Goal: Information Seeking & Learning: Learn about a topic

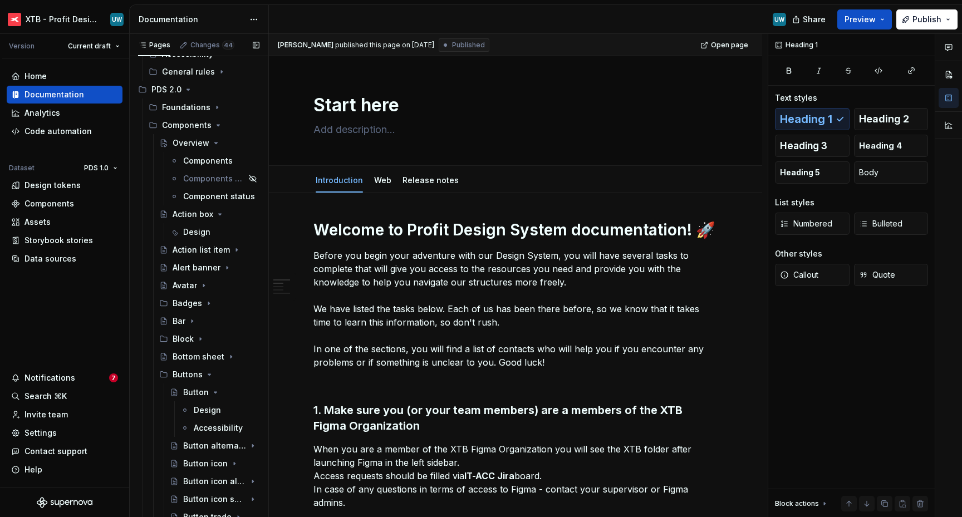
scroll to position [340, 0]
click at [194, 230] on div "Design" at bounding box center [196, 231] width 27 height 11
type textarea "*"
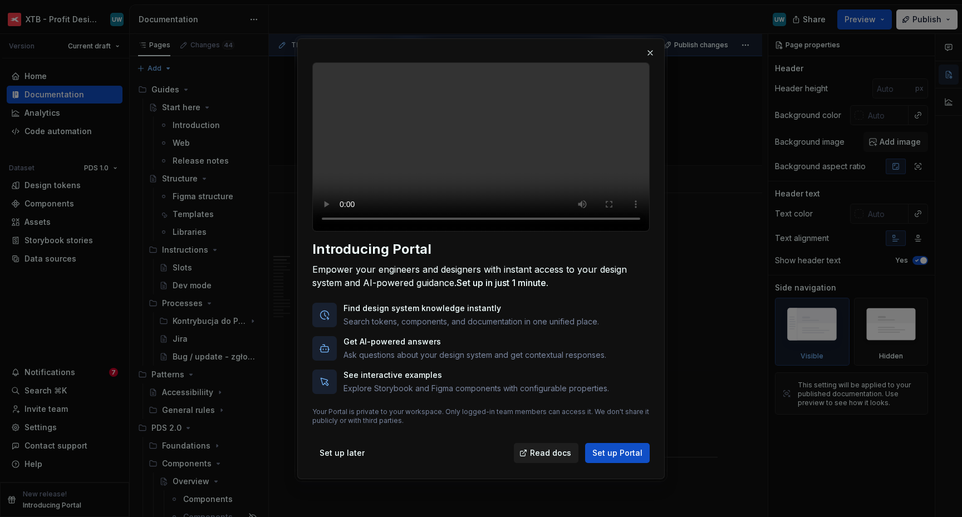
click at [548, 459] on span "Read docs" at bounding box center [550, 453] width 41 height 11
click at [354, 459] on span "Set up later" at bounding box center [342, 453] width 45 height 11
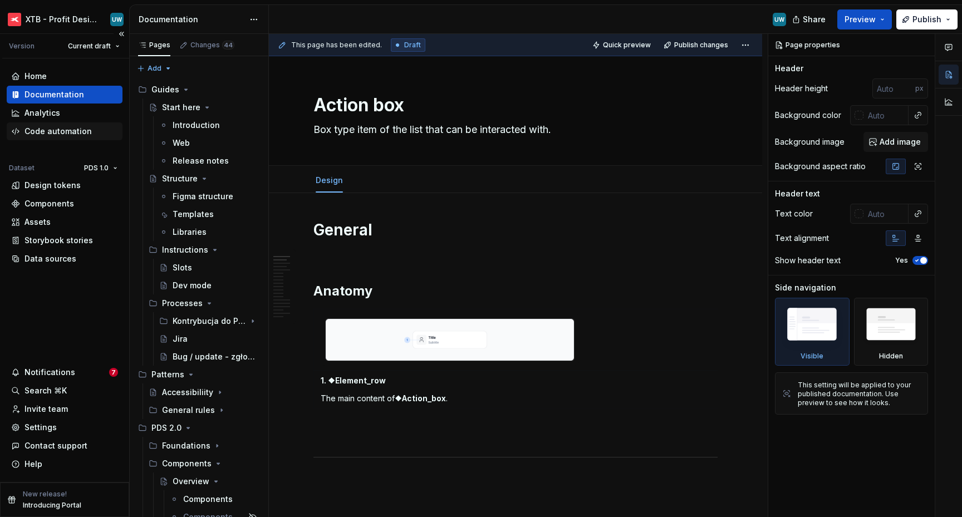
click at [52, 123] on div "Code automation" at bounding box center [65, 132] width 116 height 18
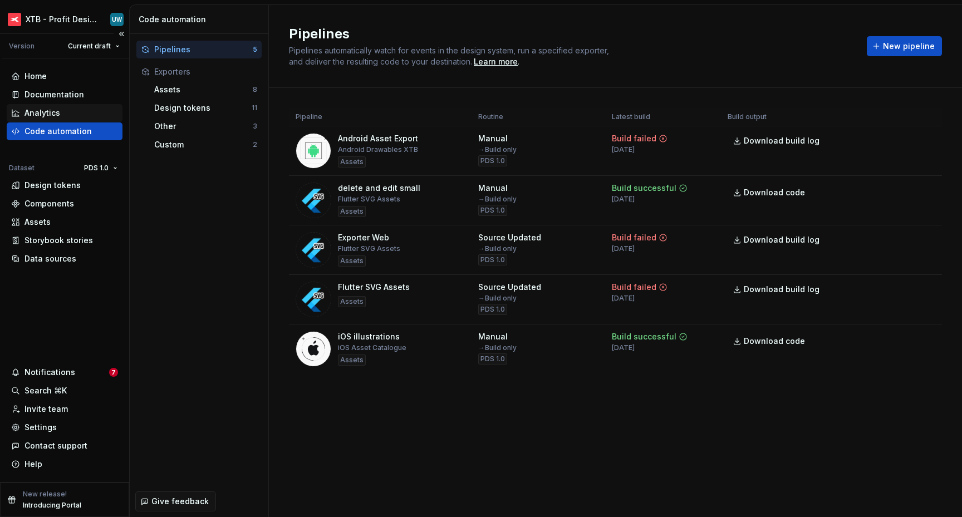
click at [47, 108] on div "Analytics" at bounding box center [43, 112] width 36 height 11
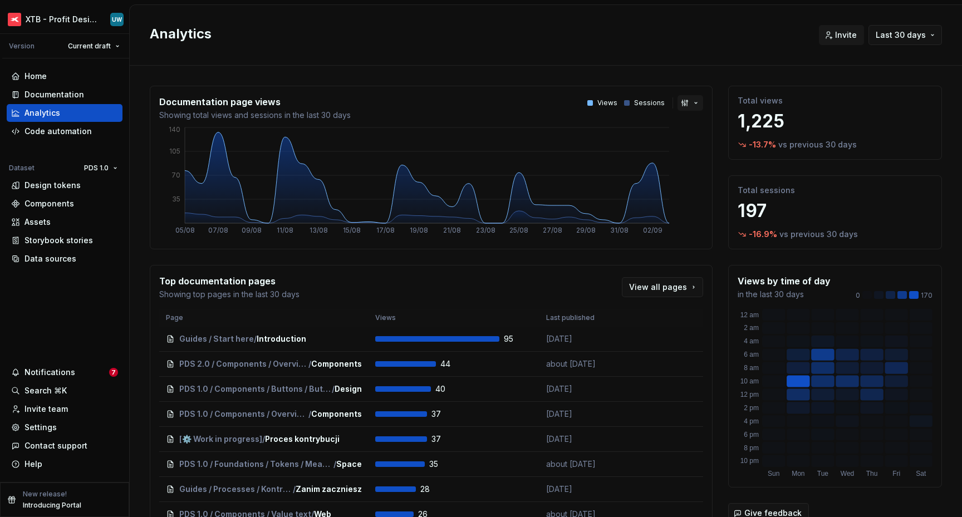
click at [682, 102] on button "button" at bounding box center [691, 103] width 26 height 16
click at [674, 63] on html "XTB - Profit Design System UW Version Current draft Home Documentation Analytic…" at bounding box center [481, 258] width 962 height 517
click at [82, 93] on div "Documentation" at bounding box center [64, 94] width 107 height 11
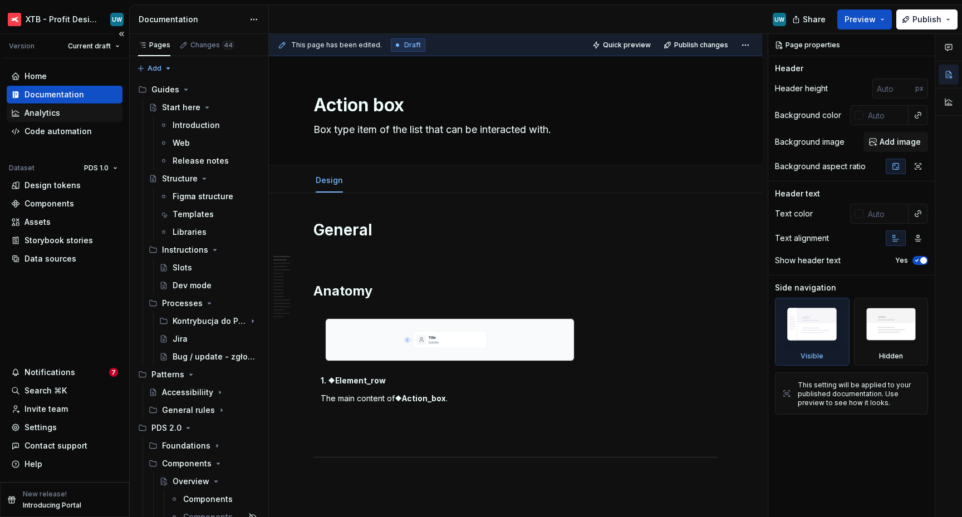
click at [75, 109] on div "Analytics" at bounding box center [64, 112] width 107 height 11
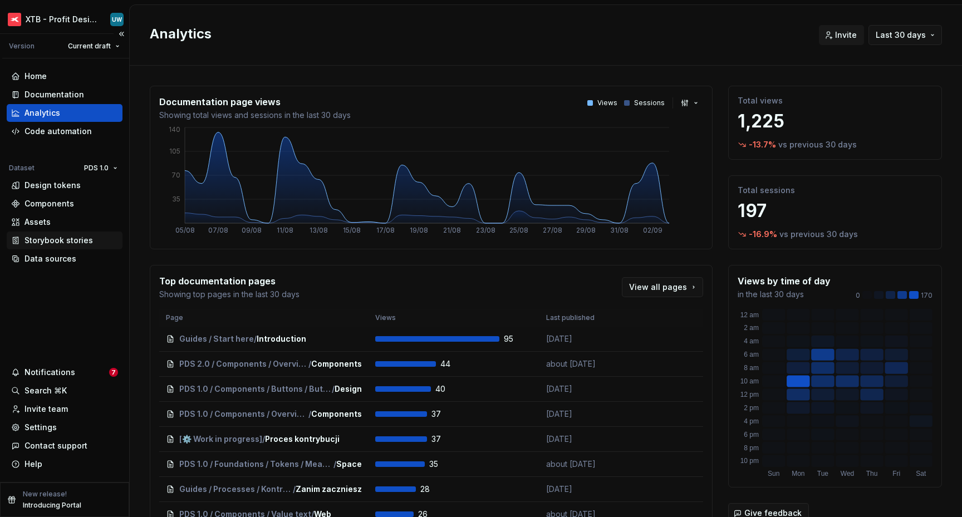
click at [75, 244] on div "Storybook stories" at bounding box center [59, 240] width 69 height 11
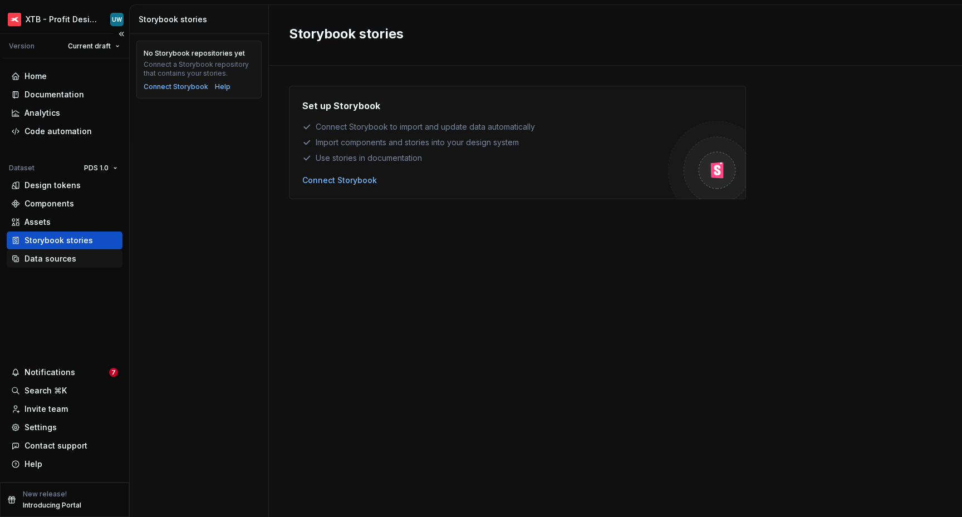
click at [65, 262] on div "Data sources" at bounding box center [51, 258] width 52 height 11
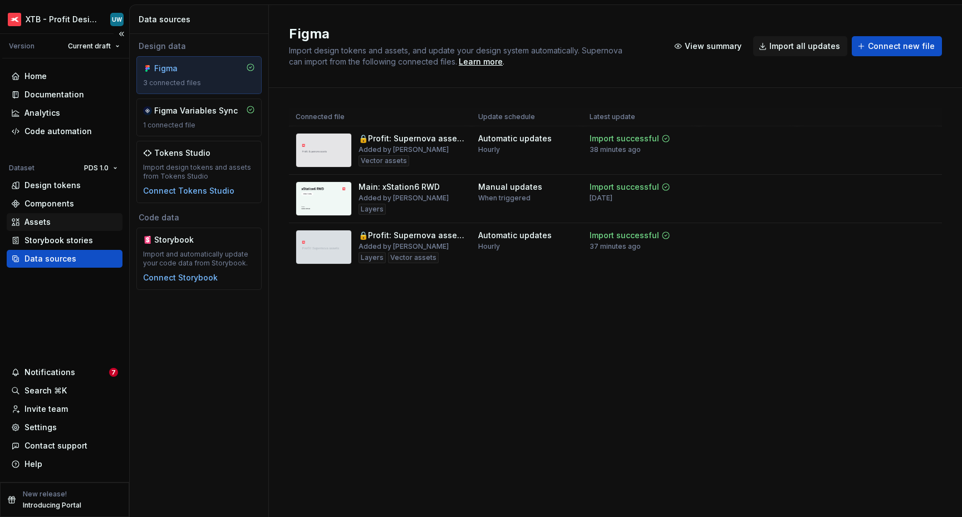
click at [61, 220] on div "Assets" at bounding box center [64, 222] width 107 height 11
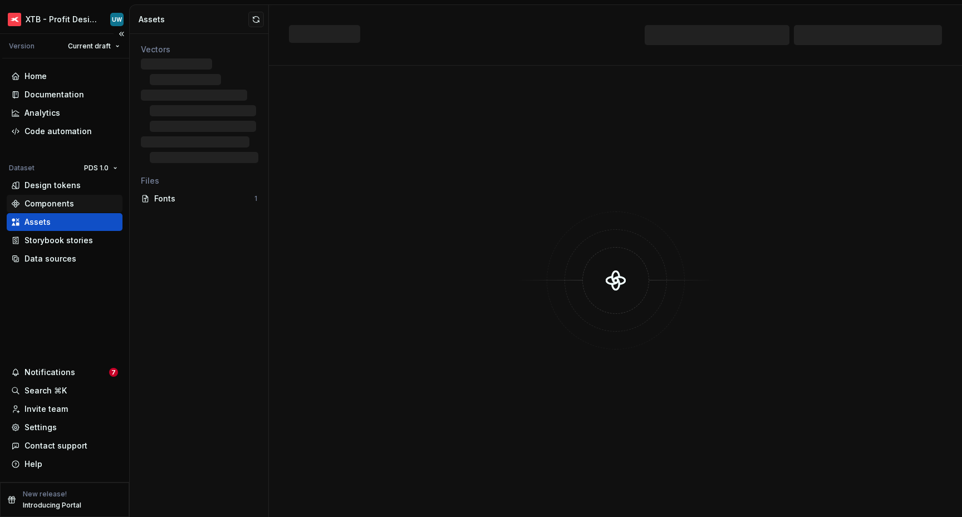
click at [58, 207] on div "Components" at bounding box center [50, 203] width 50 height 11
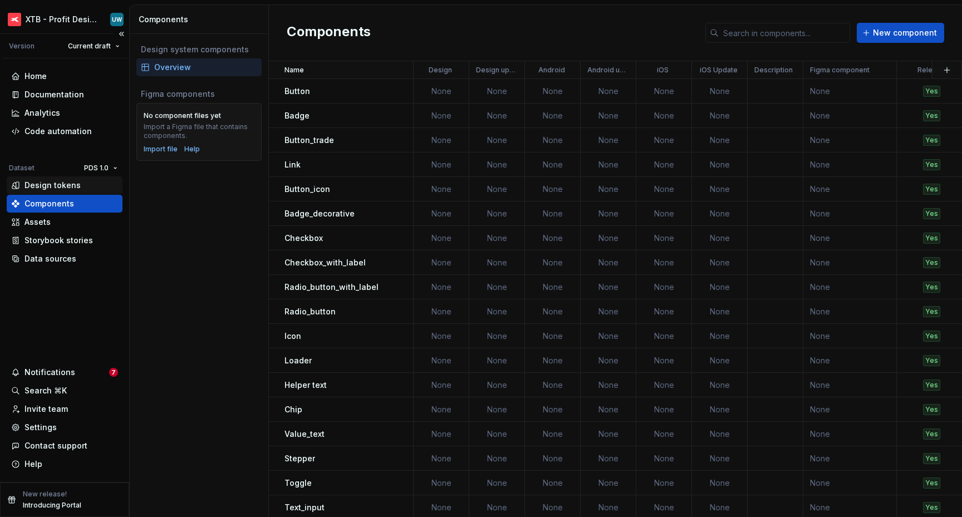
click at [69, 187] on div "Design tokens" at bounding box center [53, 185] width 56 height 11
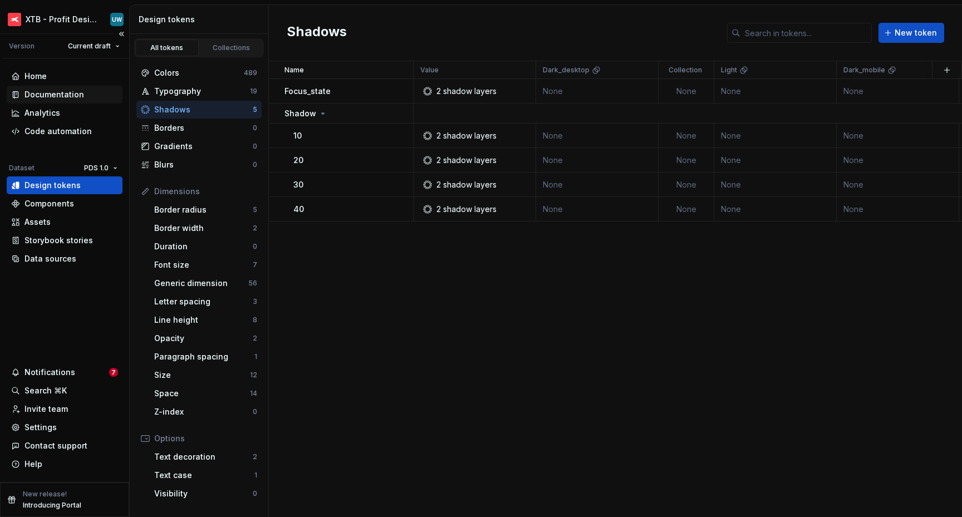
click at [56, 96] on div "Documentation" at bounding box center [55, 94] width 60 height 11
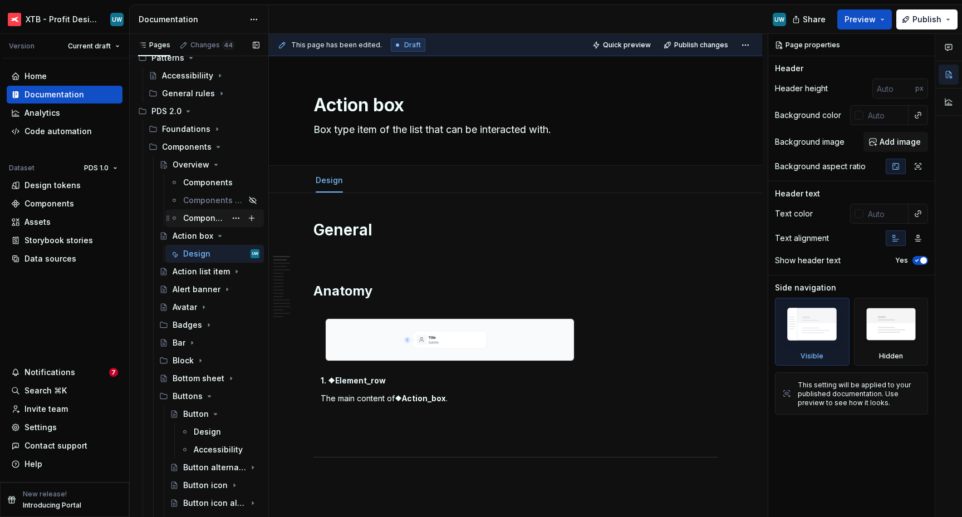
scroll to position [324, 0]
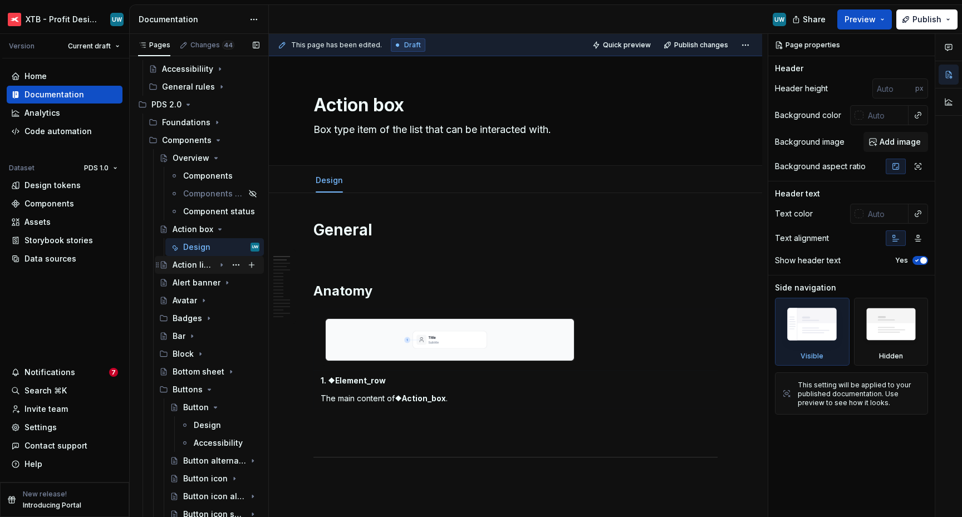
click at [217, 265] on icon "Page tree" at bounding box center [221, 265] width 9 height 9
click at [204, 315] on icon "Page tree" at bounding box center [203, 318] width 9 height 9
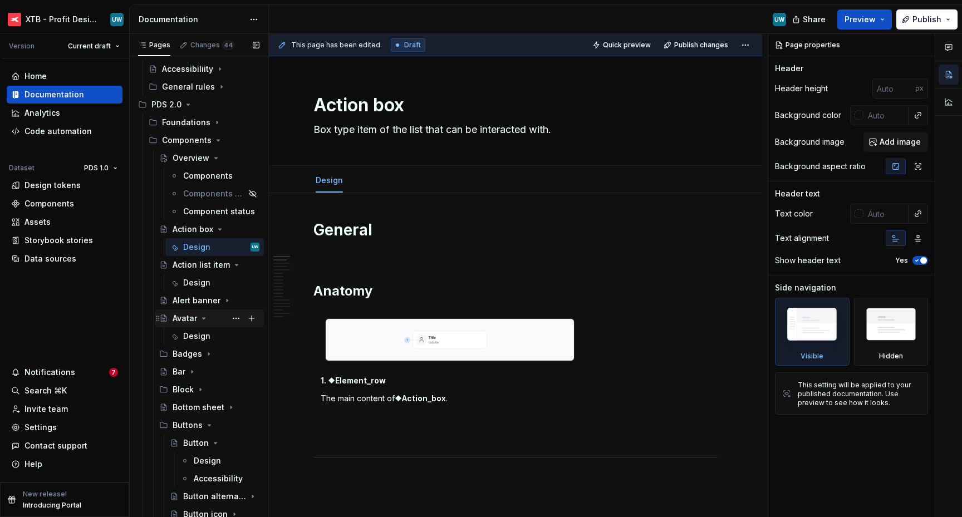
click at [204, 315] on icon "Page tree" at bounding box center [203, 318] width 9 height 9
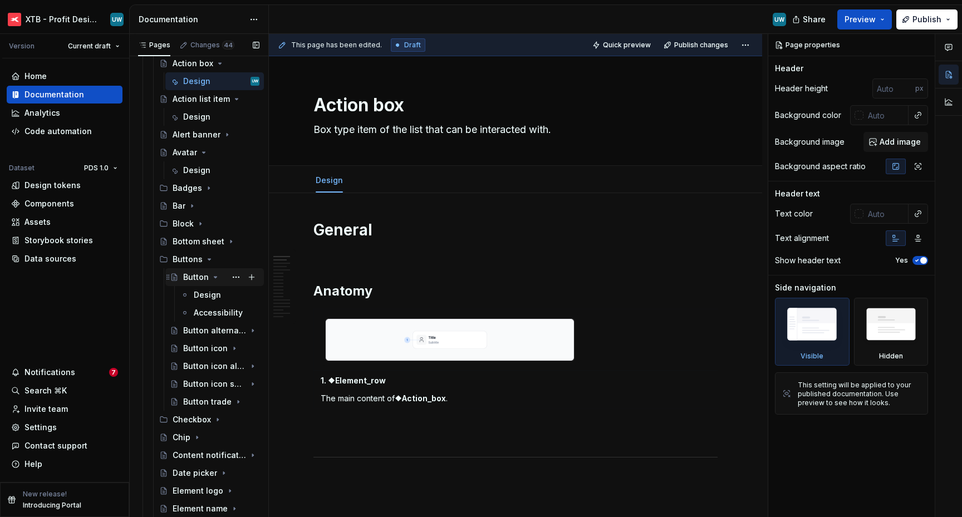
scroll to position [503, 0]
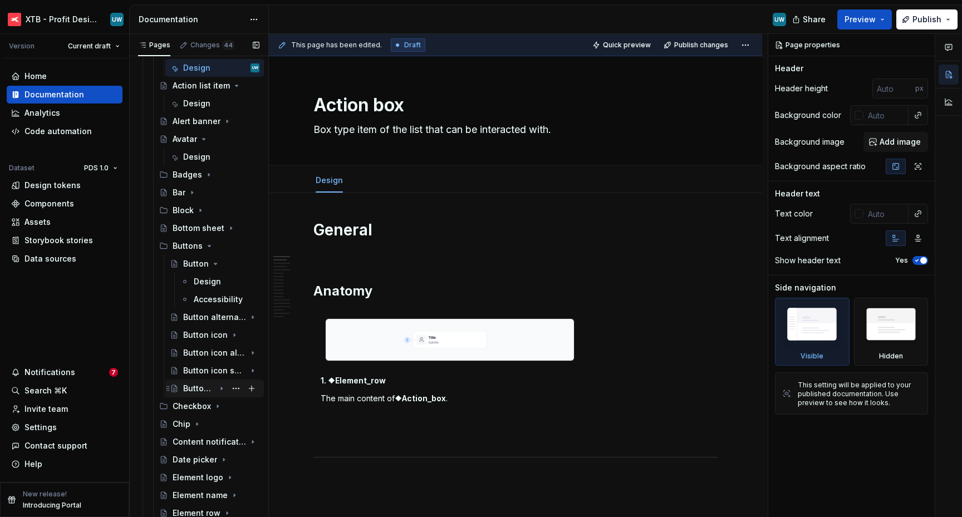
click at [204, 391] on div "Button trade" at bounding box center [199, 388] width 32 height 11
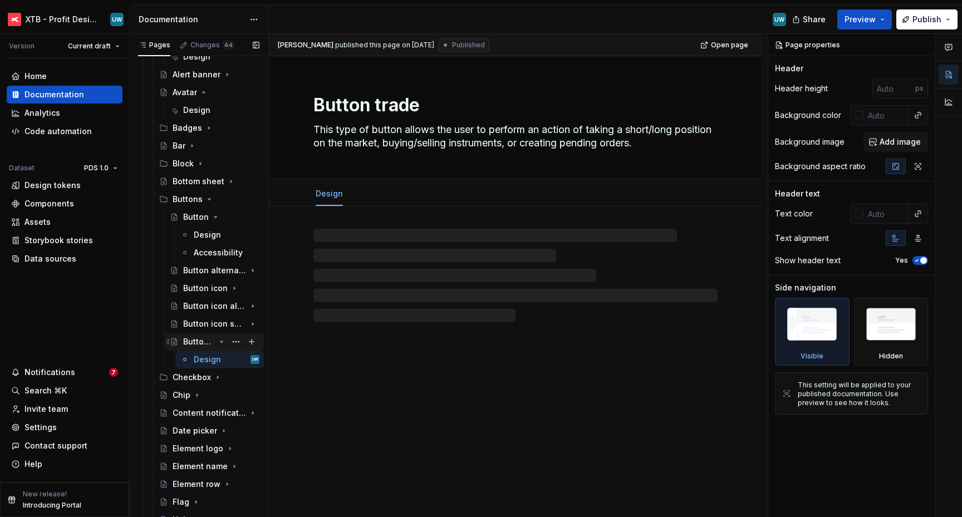
scroll to position [555, 0]
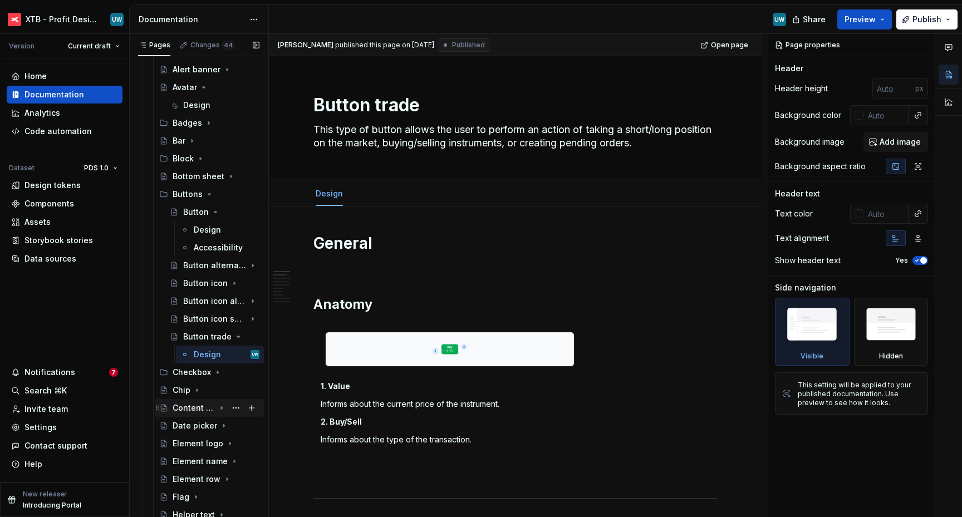
click at [179, 414] on div "Content notification" at bounding box center [216, 408] width 87 height 16
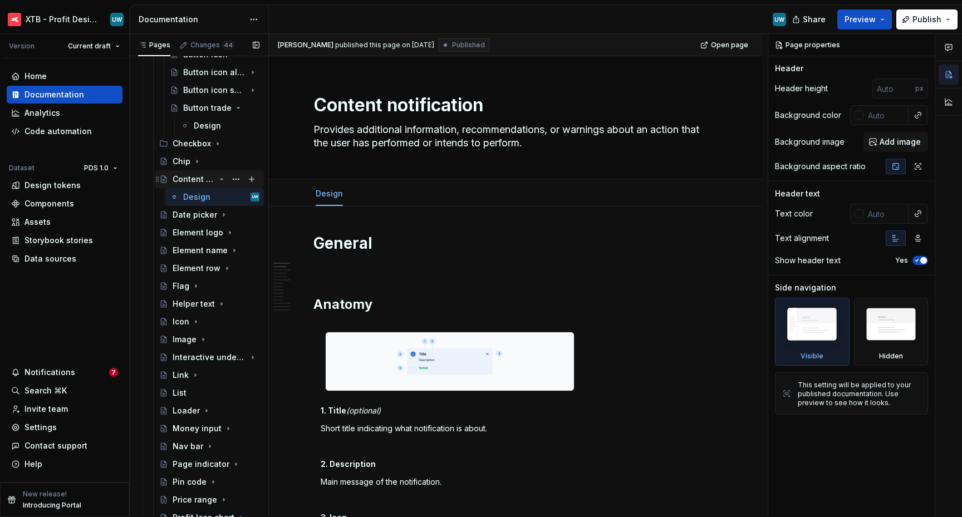
scroll to position [786, 0]
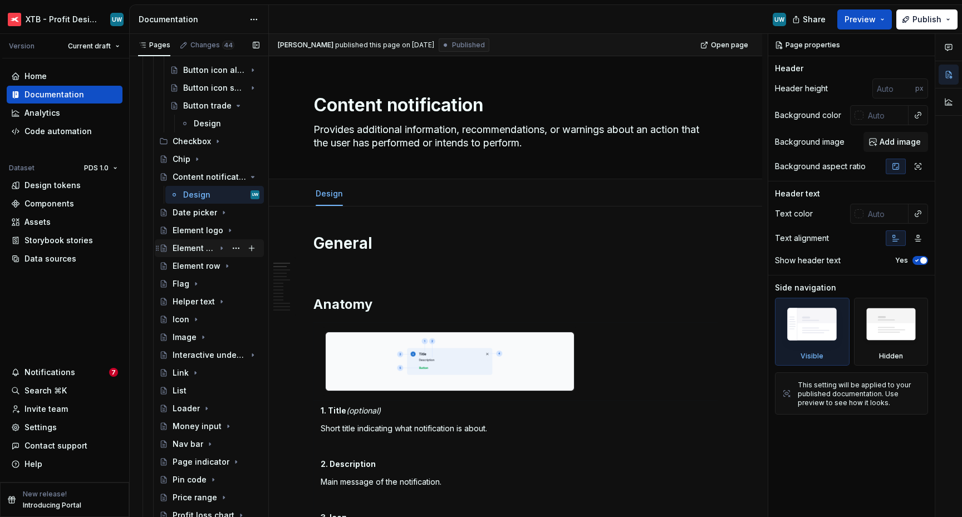
click at [188, 253] on div "Element name" at bounding box center [194, 248] width 42 height 11
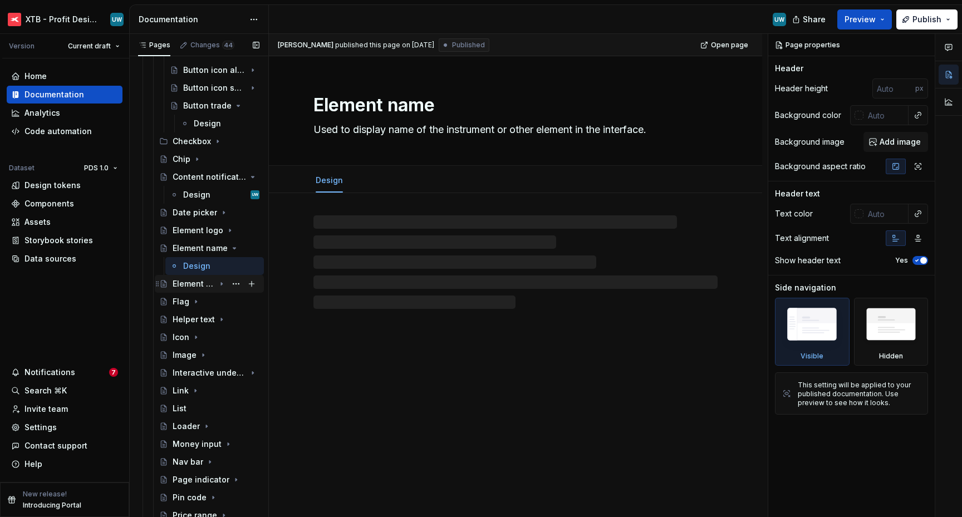
click at [185, 285] on div "Element row" at bounding box center [194, 283] width 42 height 11
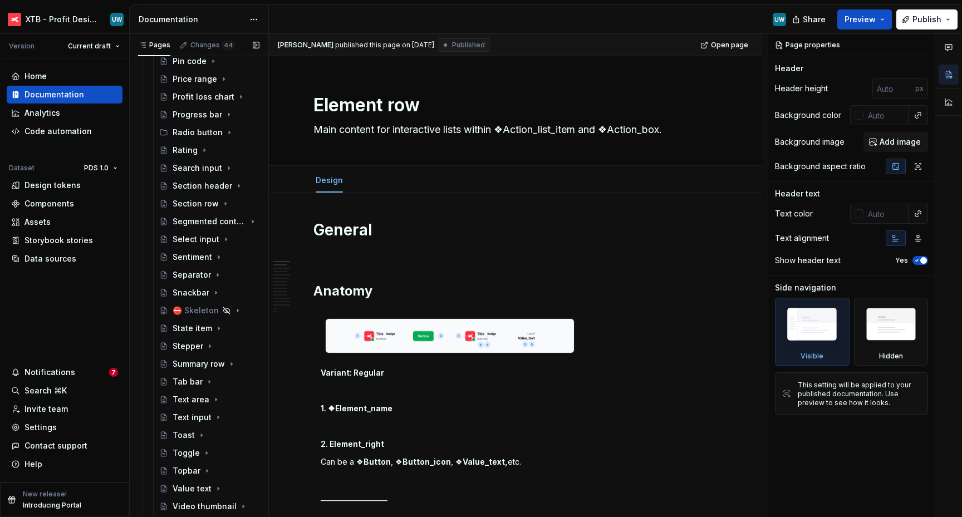
scroll to position [1262, 0]
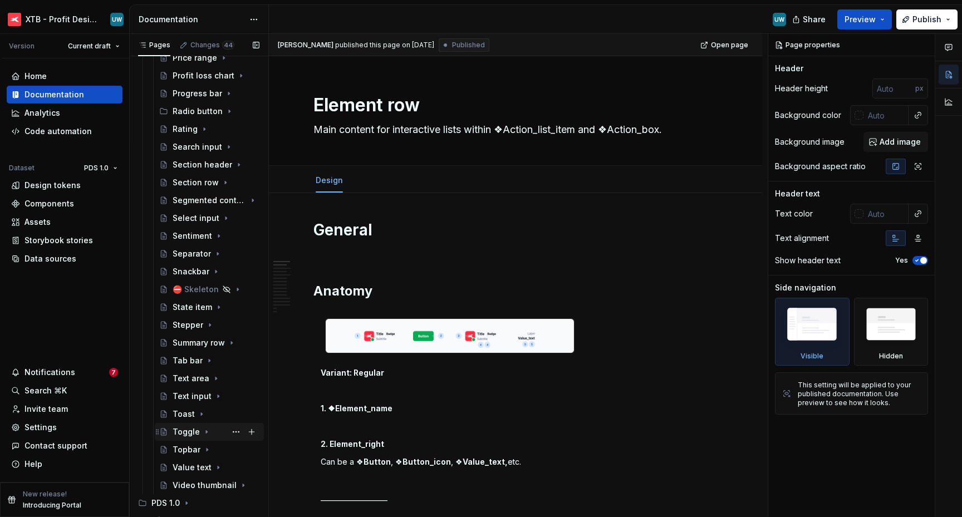
click at [183, 431] on div "Toggle" at bounding box center [186, 432] width 27 height 11
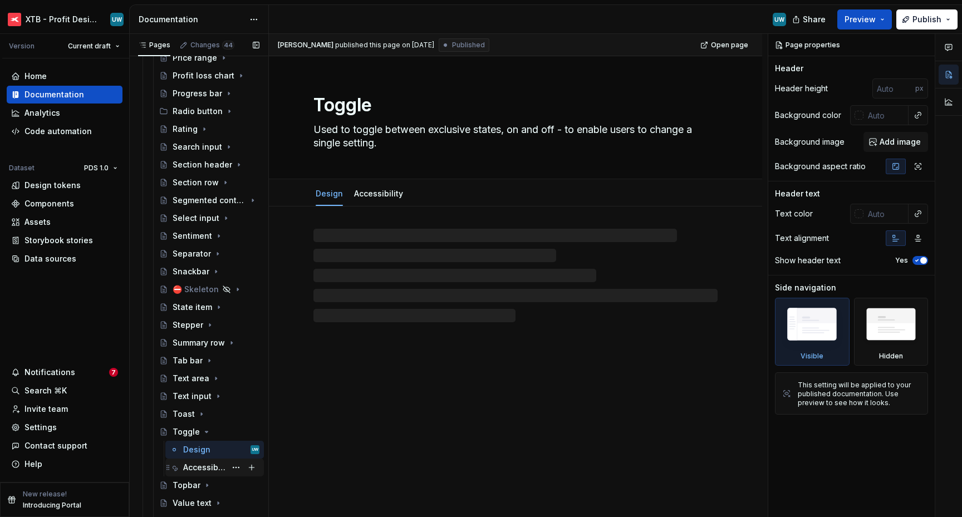
click at [189, 470] on div "Accessibility" at bounding box center [204, 467] width 43 height 11
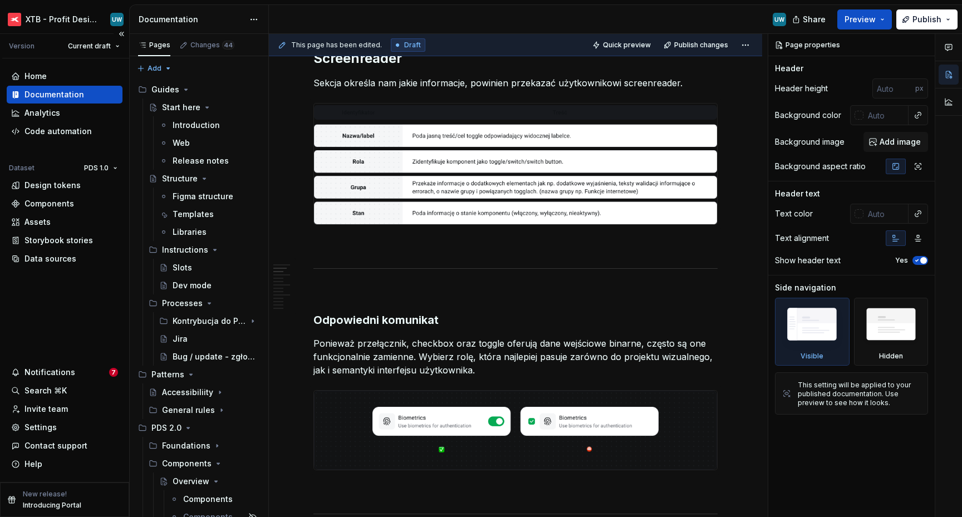
click at [67, 505] on p "Introducing Portal" at bounding box center [52, 505] width 58 height 9
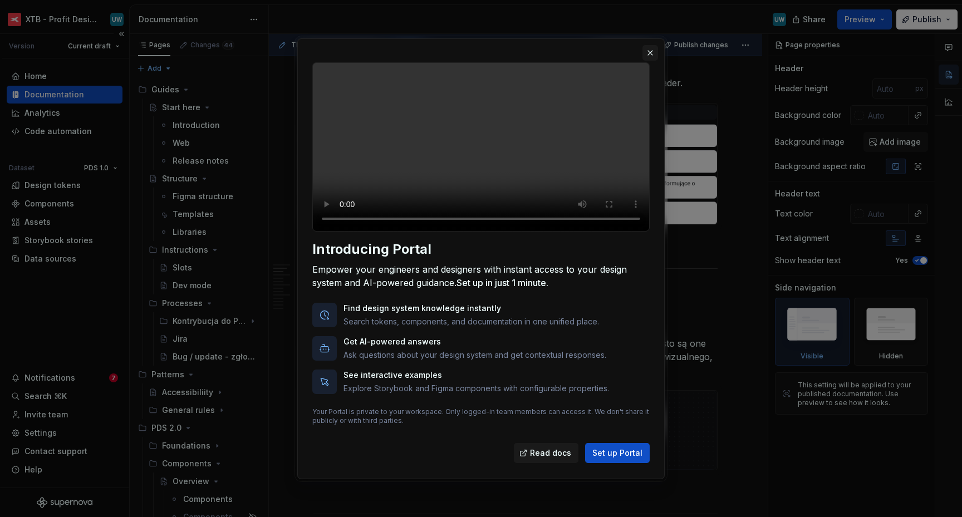
click at [649, 45] on button "button" at bounding box center [651, 53] width 16 height 16
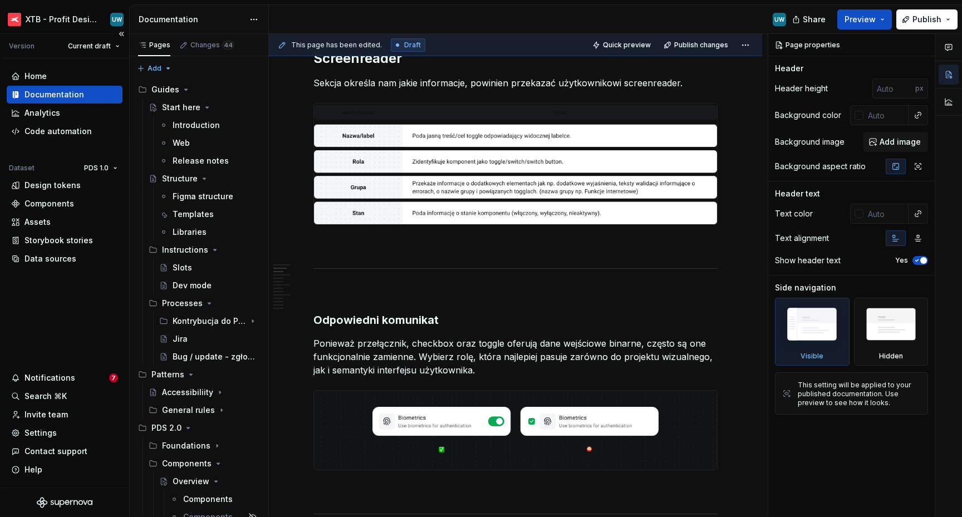
type textarea "*"
